Goal: Find specific page/section: Find specific page/section

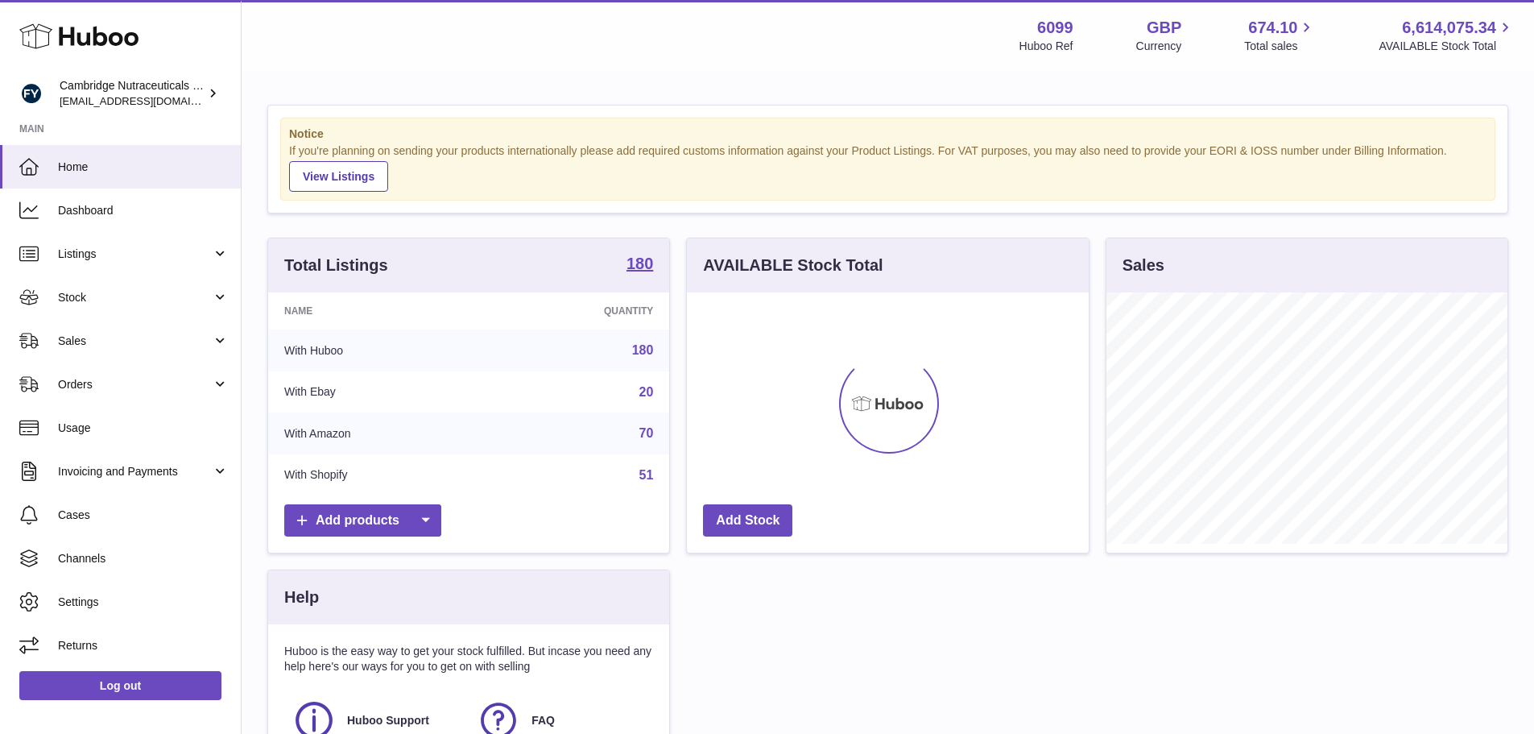
scroll to position [251, 402]
click at [97, 342] on span "Sales" at bounding box center [135, 340] width 154 height 15
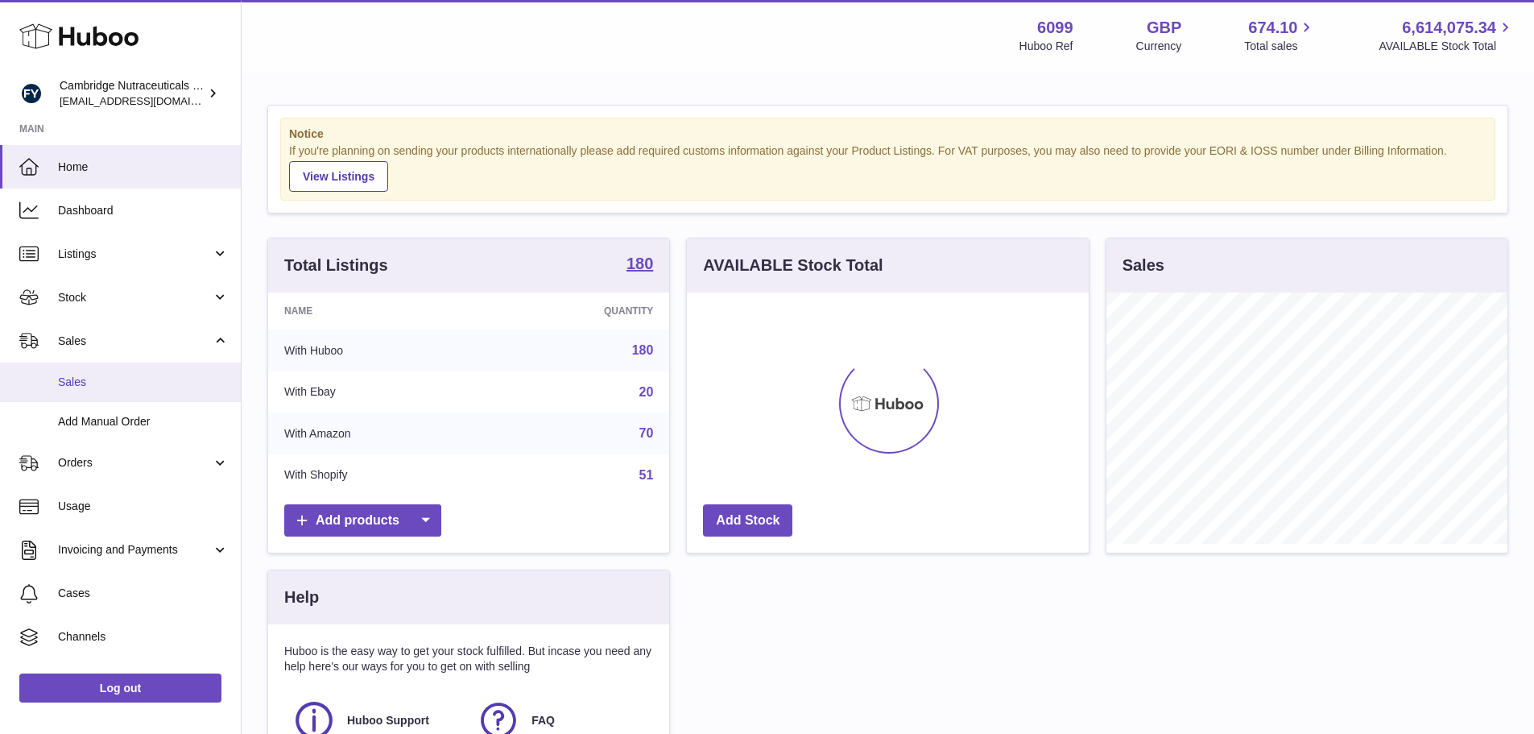
click at [86, 379] on span "Sales" at bounding box center [143, 382] width 171 height 15
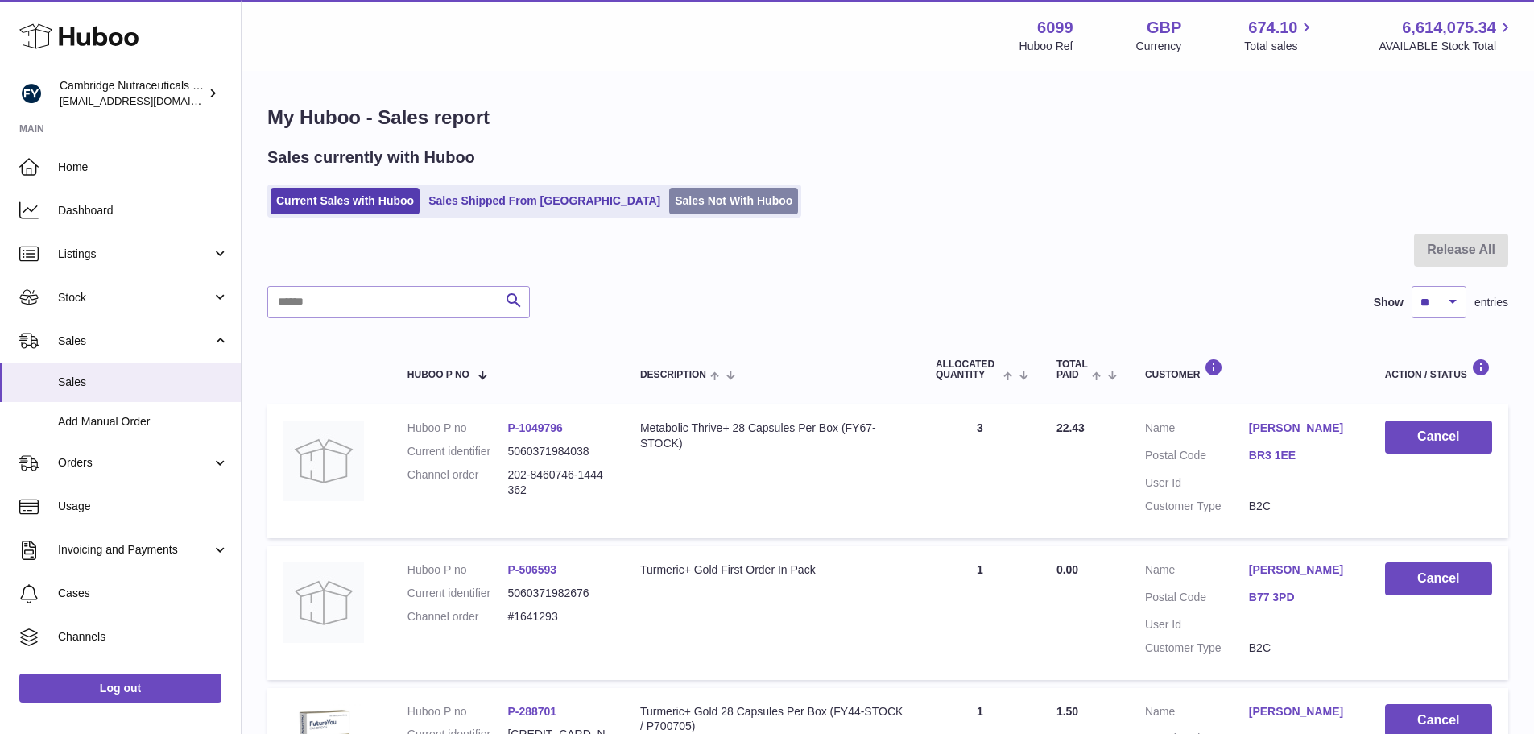
click at [681, 201] on link "Sales Not With Huboo" at bounding box center [733, 201] width 129 height 27
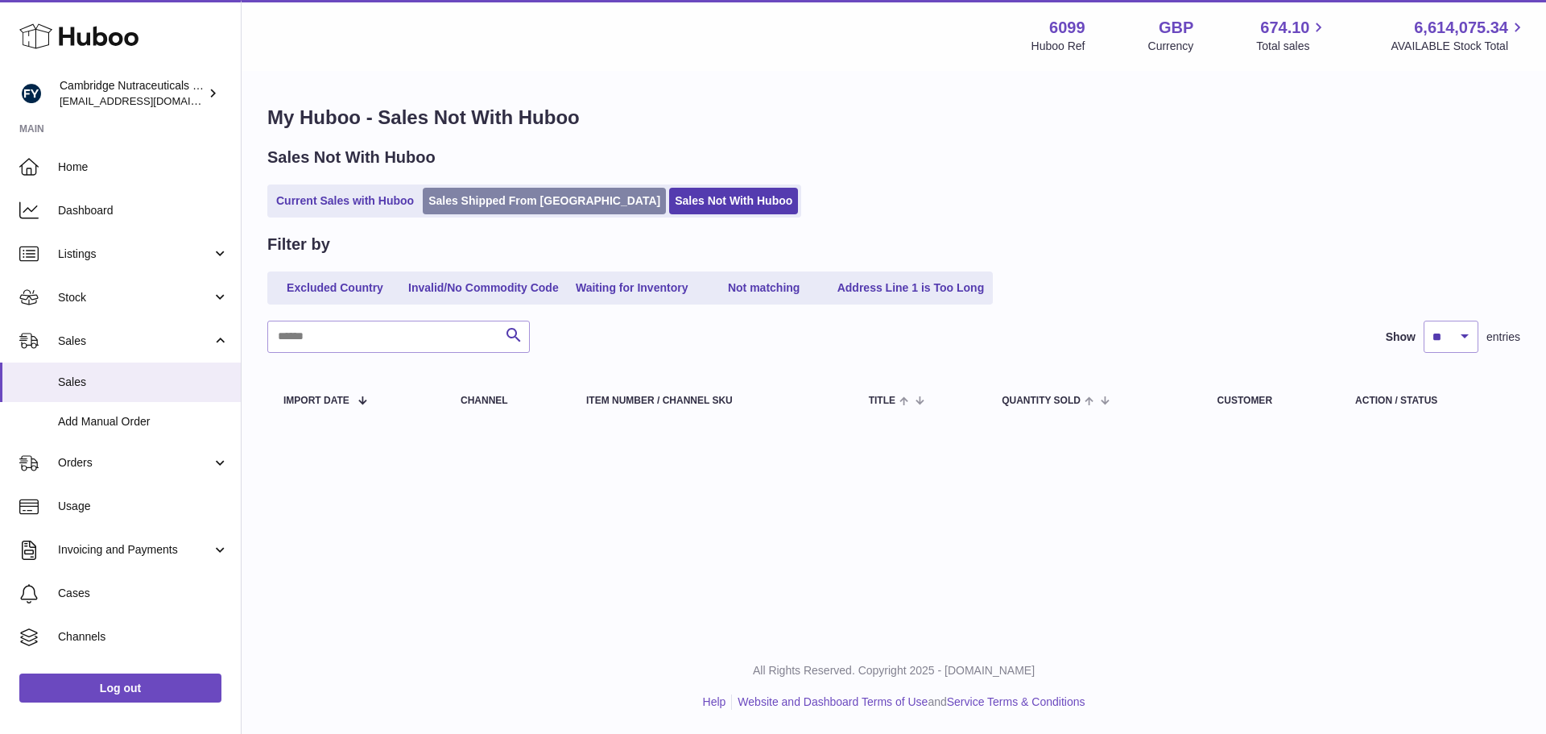
click at [511, 206] on link "Sales Shipped From [GEOGRAPHIC_DATA]" at bounding box center [544, 201] width 243 height 27
